Goal: Find contact information: Find contact information

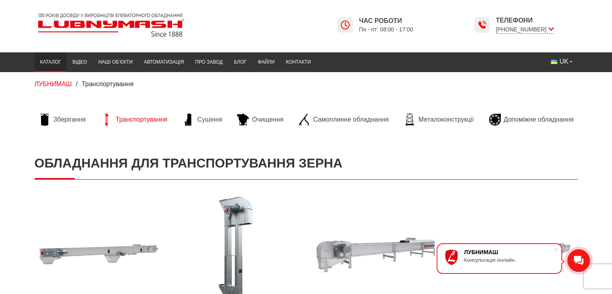
click at [47, 63] on link "Каталог" at bounding box center [51, 62] width 32 height 16
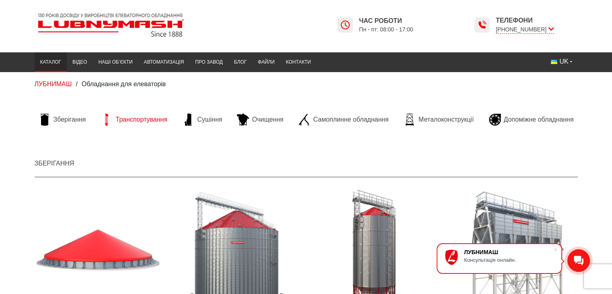
click at [121, 118] on span "Транспортування" at bounding box center [141, 119] width 52 height 9
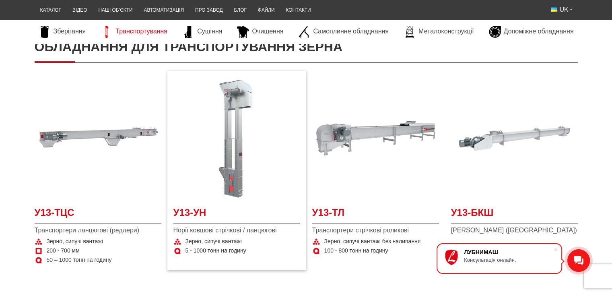
scroll to position [322, 0]
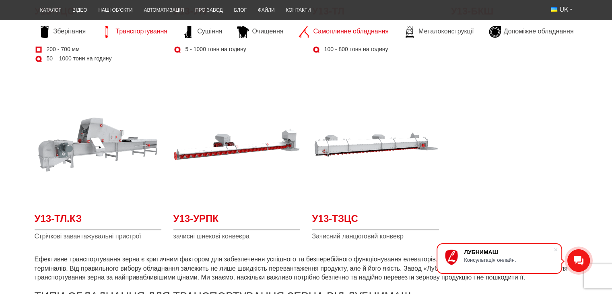
click at [351, 33] on span "Самоплинне обладнання" at bounding box center [350, 31] width 75 height 9
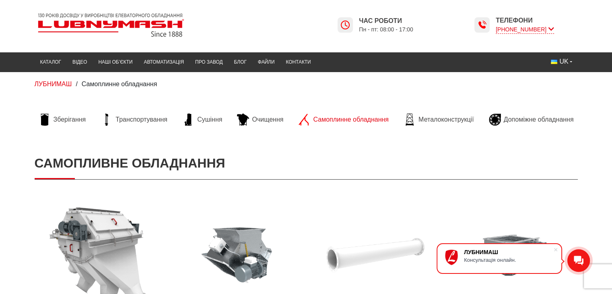
click at [550, 29] on icon at bounding box center [551, 29] width 6 height 8
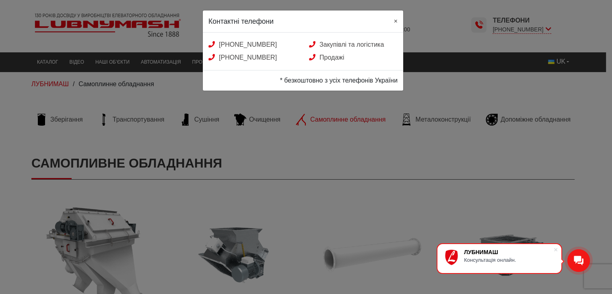
click at [394, 20] on span "×" at bounding box center [396, 21] width 4 height 7
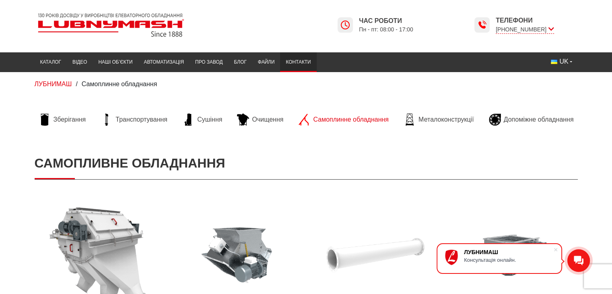
click at [293, 63] on link "Контакти" at bounding box center [298, 62] width 36 height 16
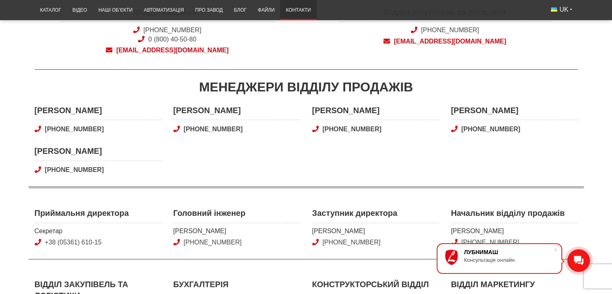
scroll to position [117, 0]
